Goal: Task Accomplishment & Management: Manage account settings

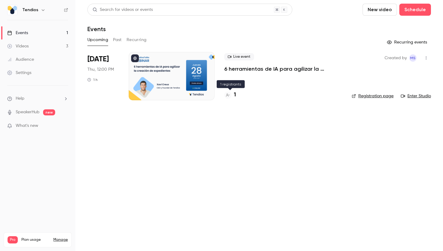
click at [235, 95] on h4 "1" at bounding box center [235, 95] width 2 height 8
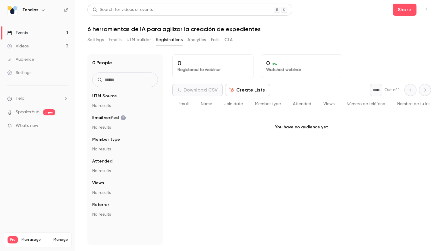
click at [43, 70] on link "Settings" at bounding box center [37, 72] width 75 height 13
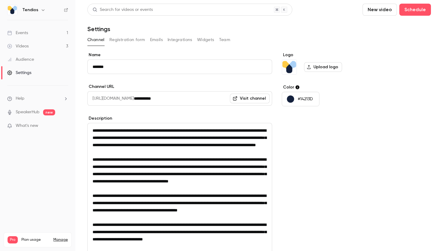
click at [140, 40] on button "Registration form" at bounding box center [128, 40] width 36 height 10
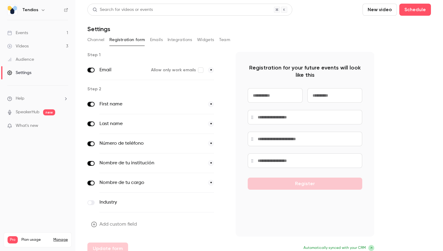
click at [67, 33] on link "Events 1" at bounding box center [37, 32] width 75 height 13
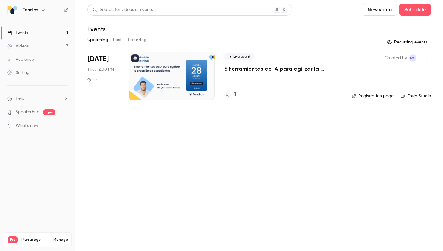
click at [233, 93] on div "1" at bounding box center [230, 95] width 12 height 8
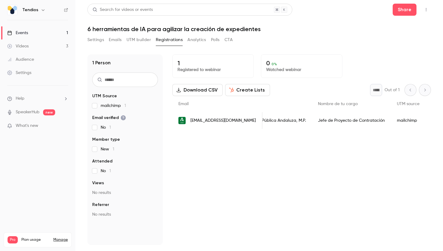
scroll to position [0, 358]
click at [39, 32] on link "Events 1" at bounding box center [37, 32] width 75 height 13
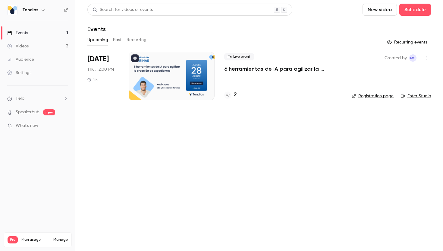
click at [236, 94] on h4 "2" at bounding box center [235, 95] width 3 height 8
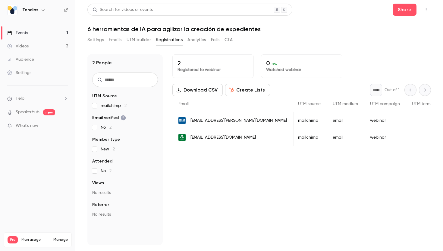
scroll to position [0, 500]
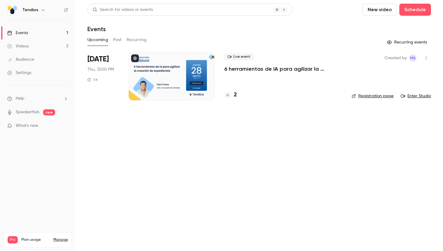
click at [199, 69] on div at bounding box center [172, 76] width 86 height 48
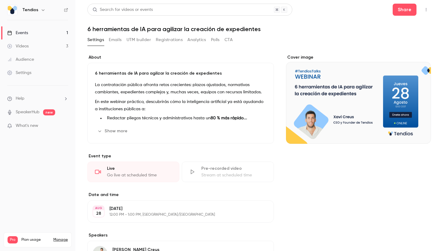
click at [163, 37] on button "Registrations" at bounding box center [169, 40] width 27 height 10
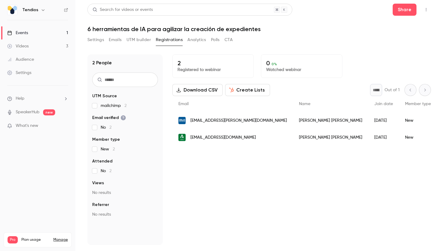
click at [249, 88] on button "Create Lists" at bounding box center [247, 90] width 45 height 12
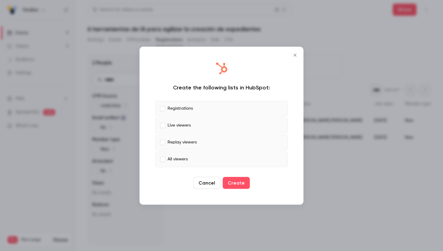
click at [188, 125] on p "Live viewers" at bounding box center [179, 125] width 23 height 6
click at [187, 146] on label "Replay viewers" at bounding box center [221, 142] width 133 height 16
click at [187, 163] on label "All viewers" at bounding box center [221, 159] width 133 height 16
click at [236, 176] on button "Create" at bounding box center [236, 182] width 27 height 12
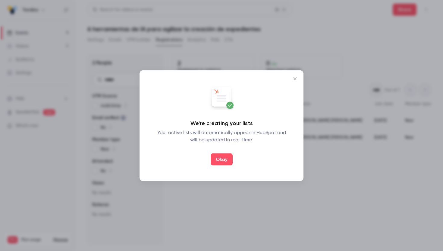
click at [227, 160] on button "Okay" at bounding box center [222, 159] width 22 height 12
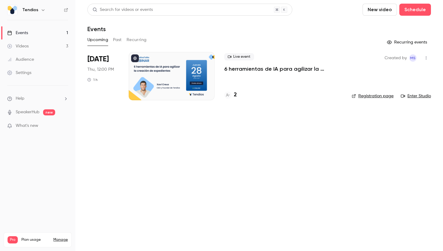
click at [238, 97] on div "2" at bounding box center [283, 95] width 118 height 8
click at [236, 96] on h4 "2" at bounding box center [235, 95] width 3 height 8
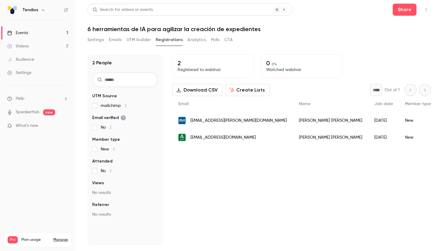
click at [21, 33] on div "Events" at bounding box center [17, 33] width 21 height 6
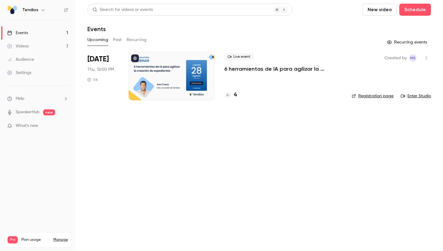
click at [237, 95] on div "4" at bounding box center [283, 95] width 118 height 8
click at [236, 95] on h4 "4" at bounding box center [235, 95] width 3 height 8
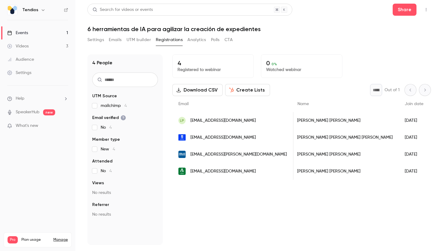
scroll to position [0, 1]
click at [37, 29] on link "Events 1" at bounding box center [37, 32] width 75 height 13
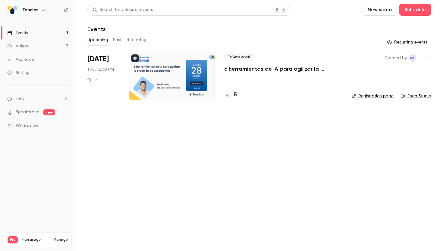
click at [233, 97] on div "5" at bounding box center [230, 95] width 13 height 8
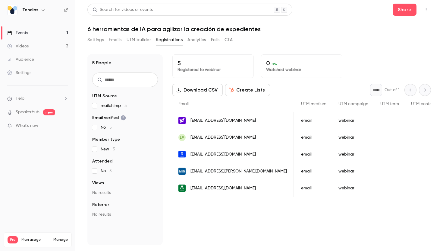
scroll to position [0, 424]
